Goal: Transaction & Acquisition: Purchase product/service

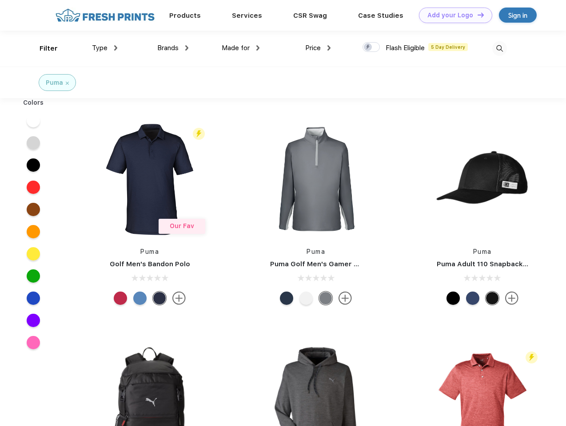
click at [452, 15] on link "Add your Logo Design Tool" at bounding box center [455, 16] width 73 height 16
click at [0, 0] on div "Design Tool" at bounding box center [0, 0] width 0 height 0
click at [477, 15] on link "Add your Logo Design Tool" at bounding box center [455, 16] width 73 height 16
click at [43, 48] on div "Filter" at bounding box center [49, 49] width 18 height 10
click at [105, 48] on span "Type" at bounding box center [100, 48] width 16 height 8
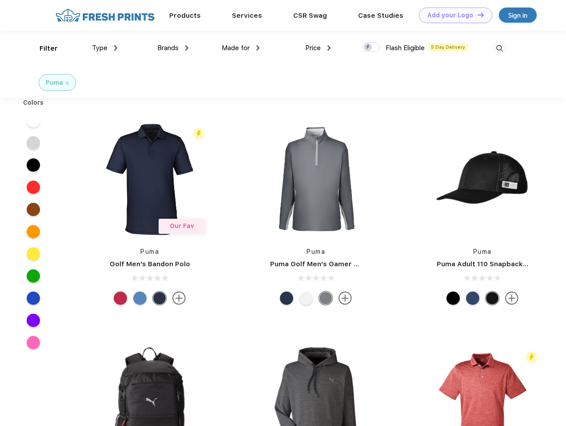
click at [173, 48] on span "Brands" at bounding box center [167, 48] width 21 height 8
click at [241, 48] on span "Made for" at bounding box center [236, 48] width 28 height 8
click at [318, 48] on span "Price" at bounding box center [313, 48] width 16 height 8
click at [371, 48] on div at bounding box center [370, 47] width 17 height 10
click at [368, 48] on input "checkbox" at bounding box center [365, 45] width 6 height 6
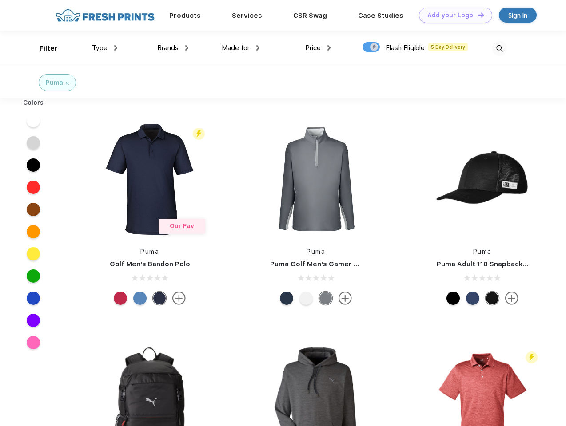
click at [499, 48] on img at bounding box center [499, 48] width 15 height 15
